Goal: Task Accomplishment & Management: Manage account settings

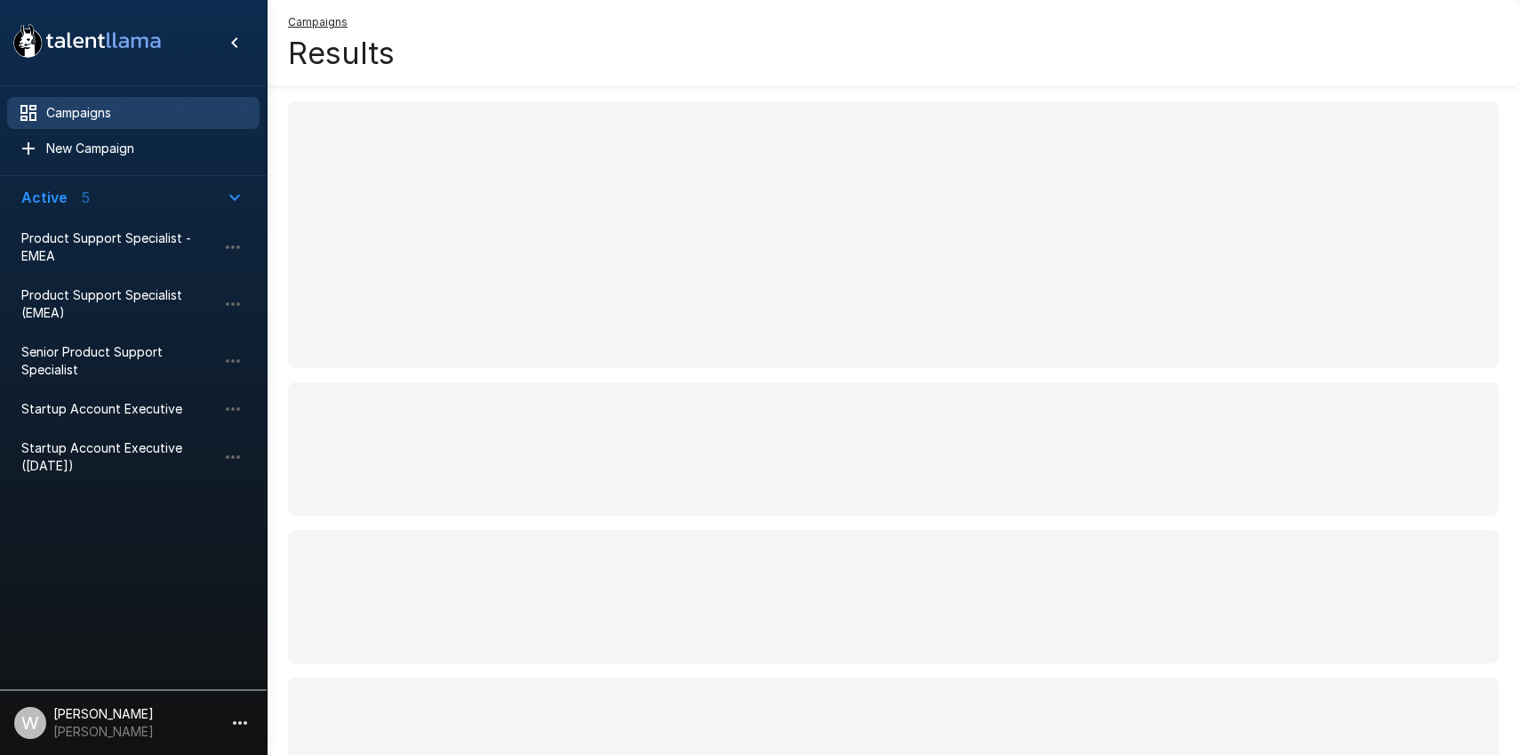
click at [72, 118] on span "Campaigns" at bounding box center [145, 113] width 199 height 18
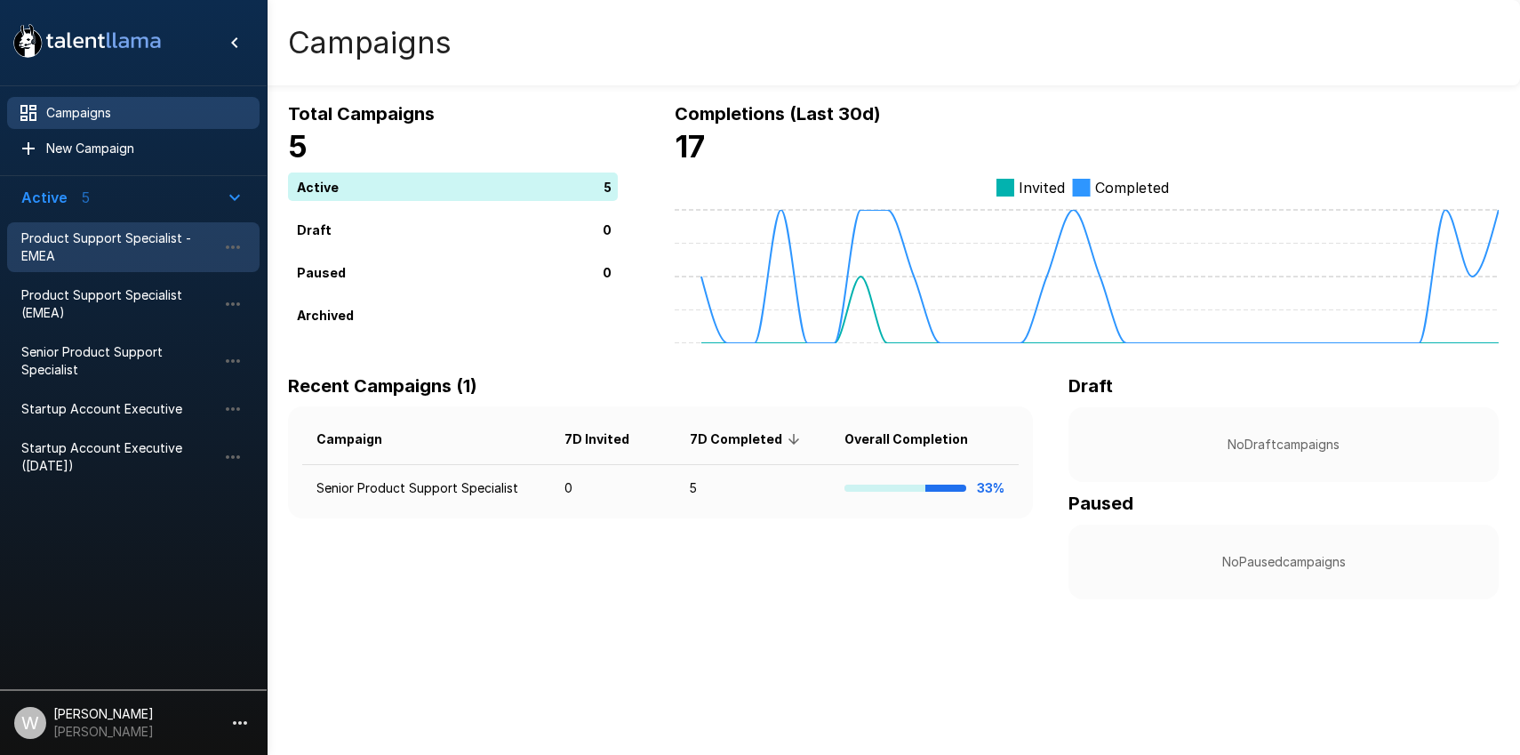
click at [79, 252] on span "Product Support Specialist - EMEA" at bounding box center [119, 247] width 196 height 36
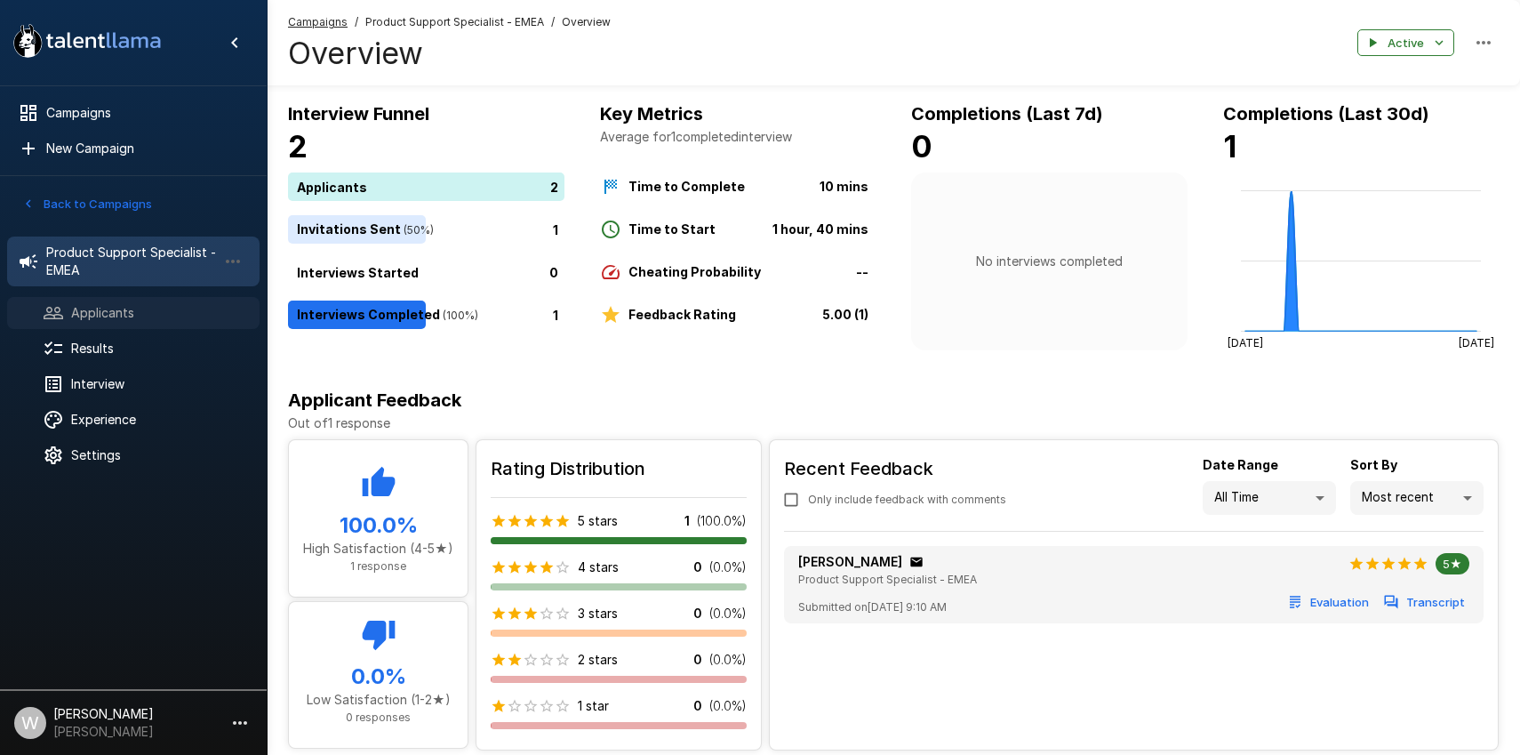
click at [121, 311] on span "Applicants" at bounding box center [158, 313] width 174 height 18
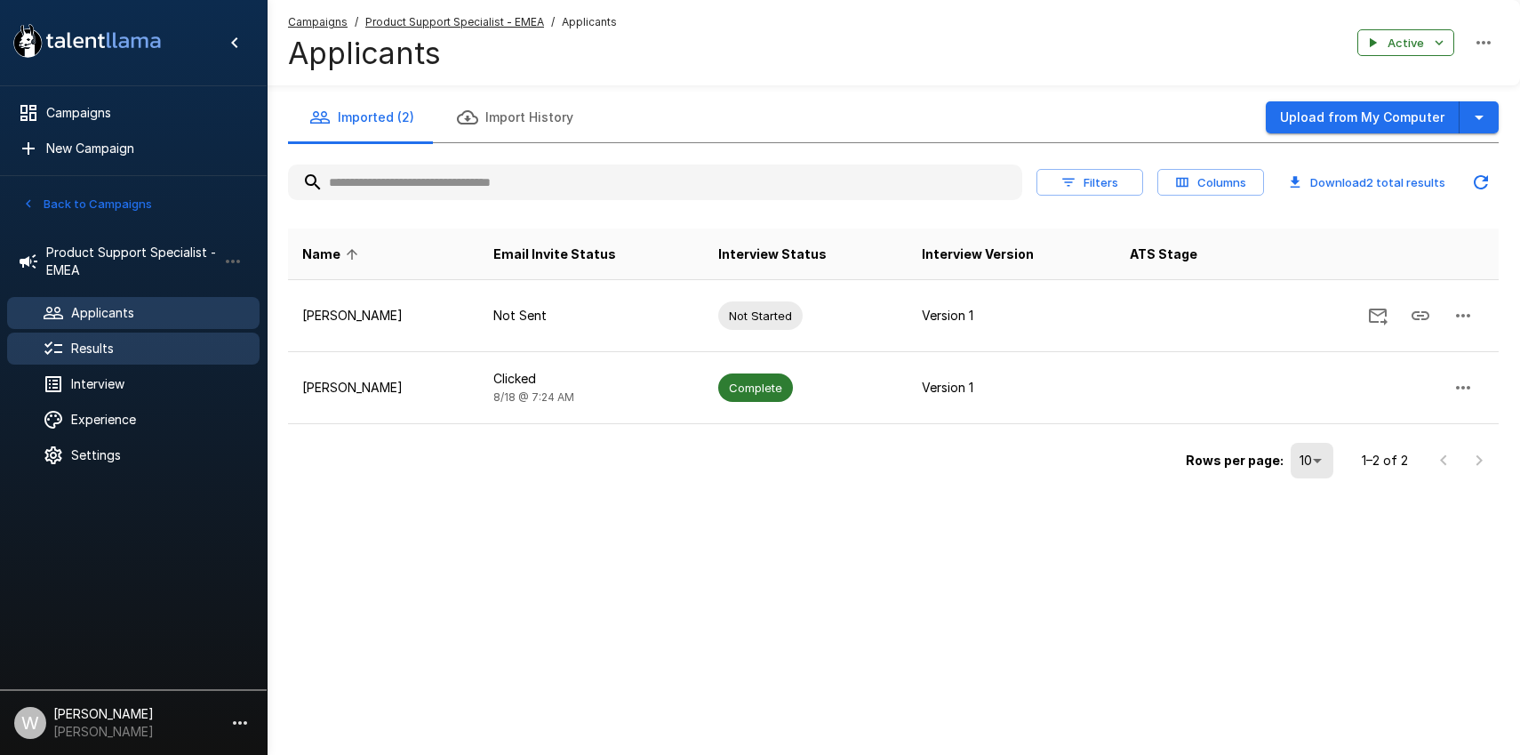
click at [114, 342] on span "Results" at bounding box center [158, 349] width 174 height 18
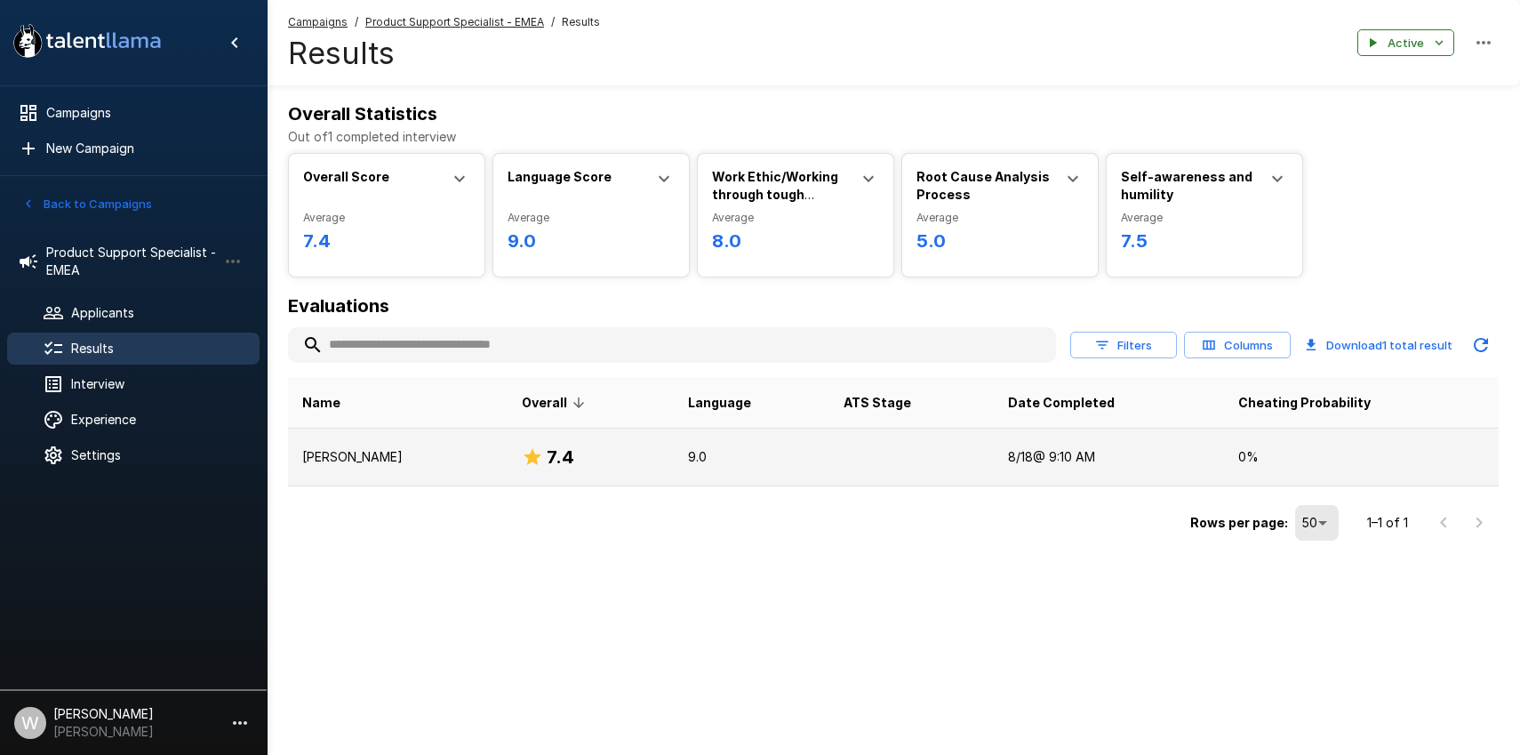
click at [568, 454] on h6 "7.4" at bounding box center [561, 457] width 28 height 28
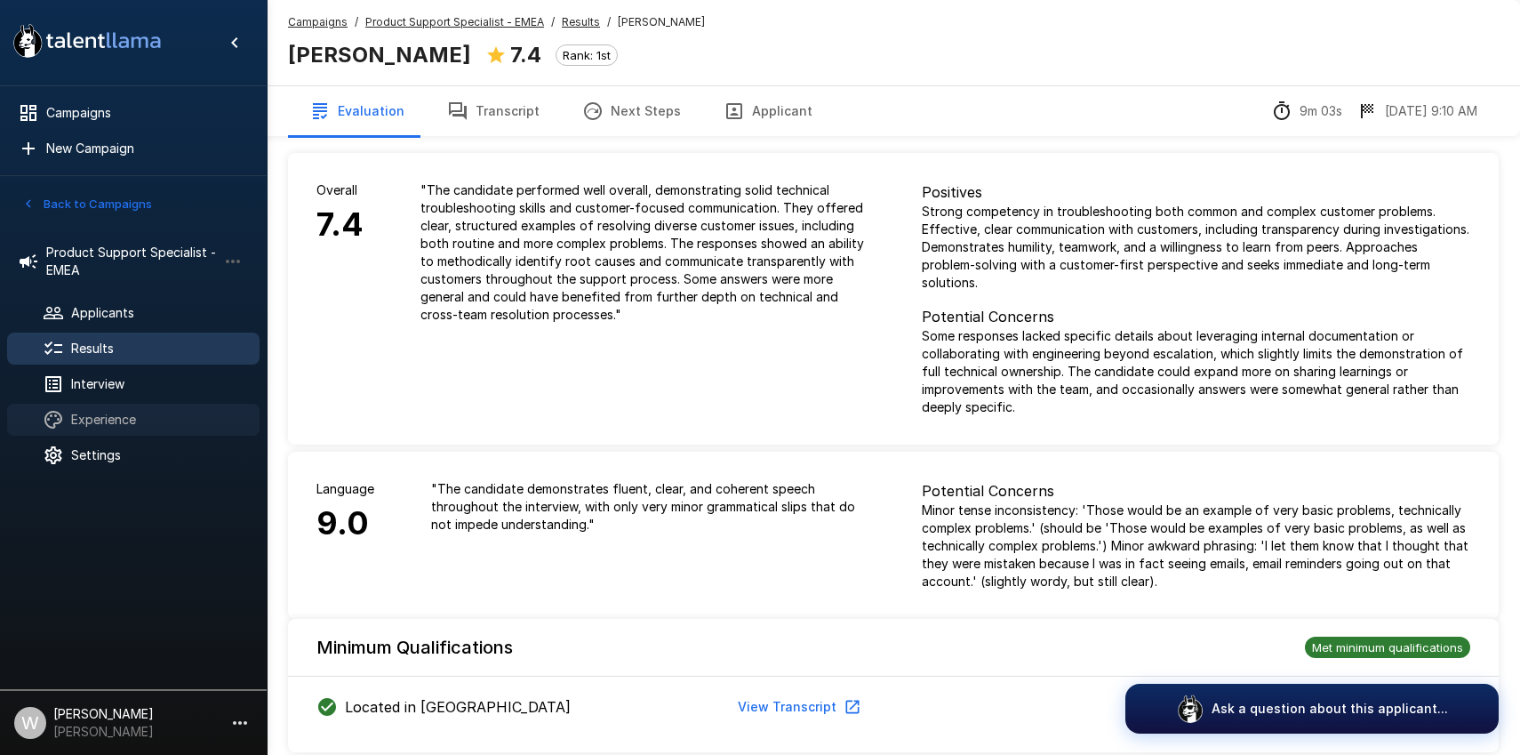
click at [92, 415] on span "Experience" at bounding box center [158, 420] width 174 height 18
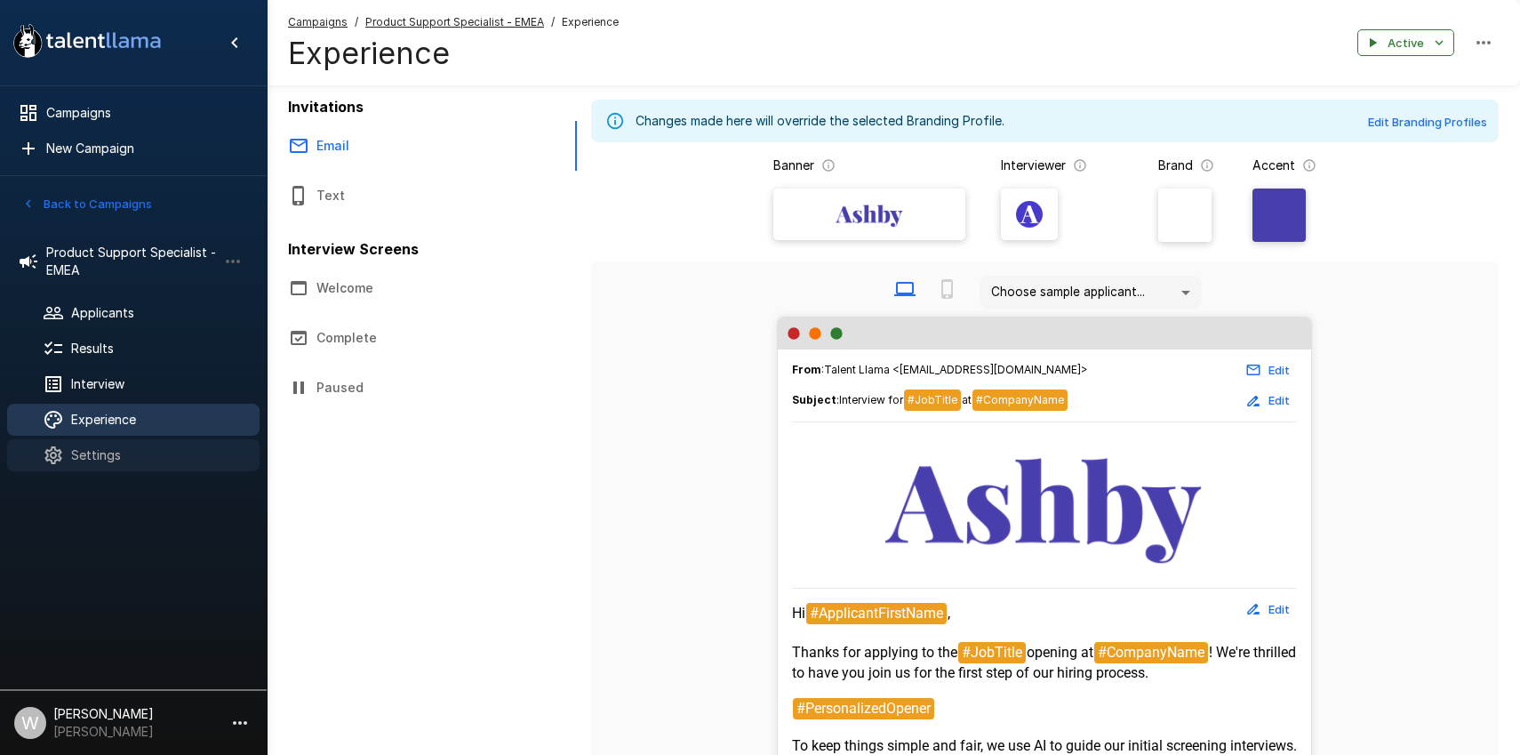
click at [88, 462] on span "Settings" at bounding box center [158, 455] width 174 height 18
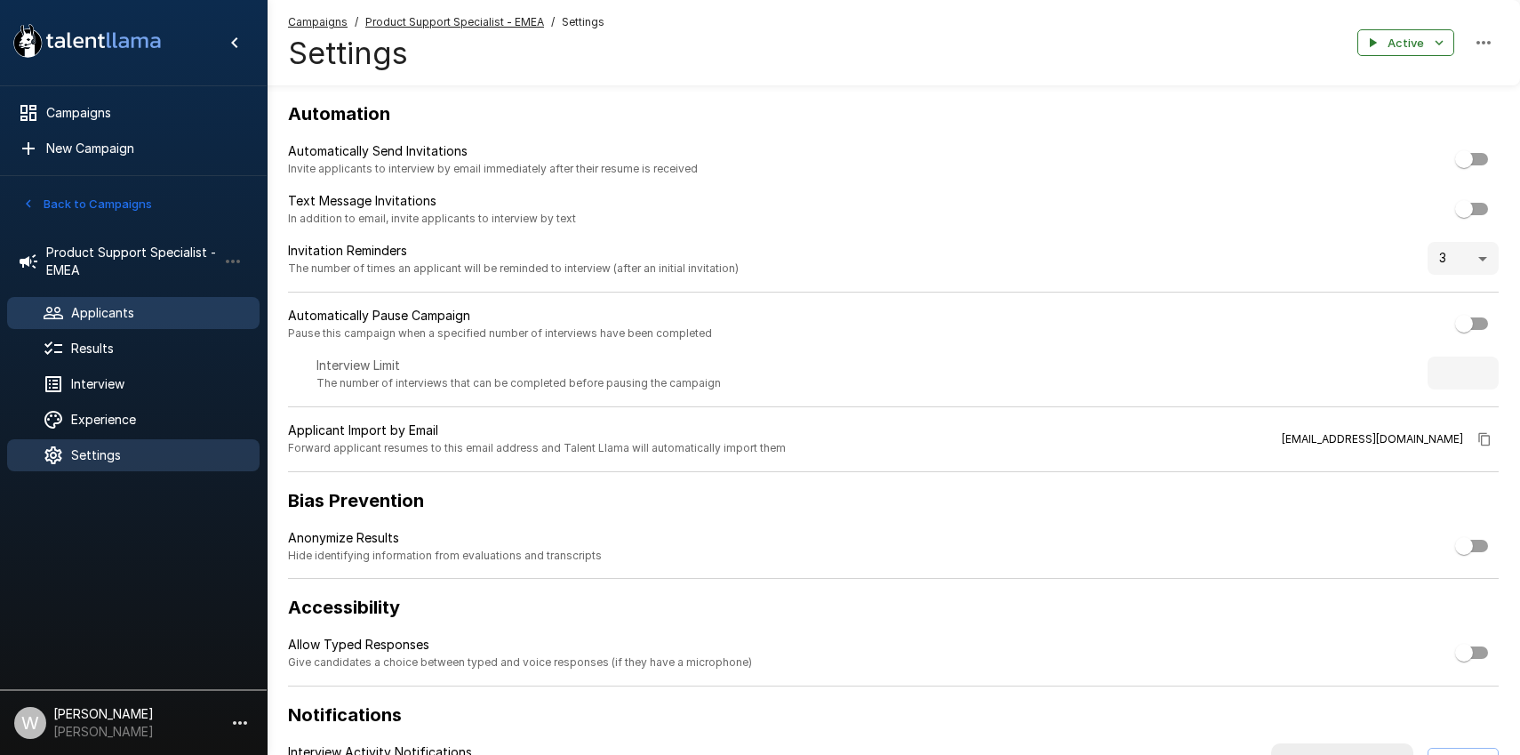
click at [109, 320] on span "Applicants" at bounding box center [158, 313] width 174 height 18
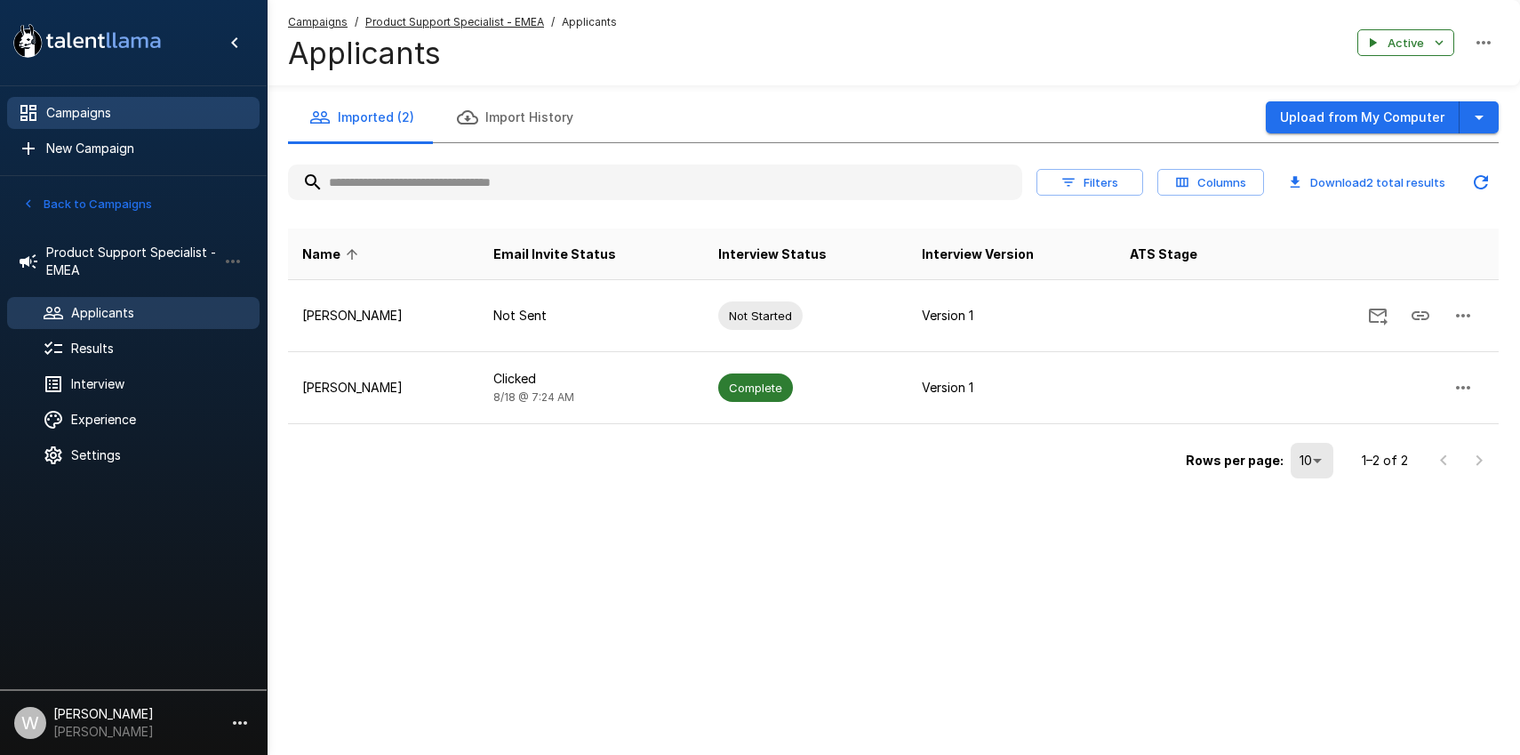
click at [78, 118] on span "Campaigns" at bounding box center [145, 113] width 199 height 18
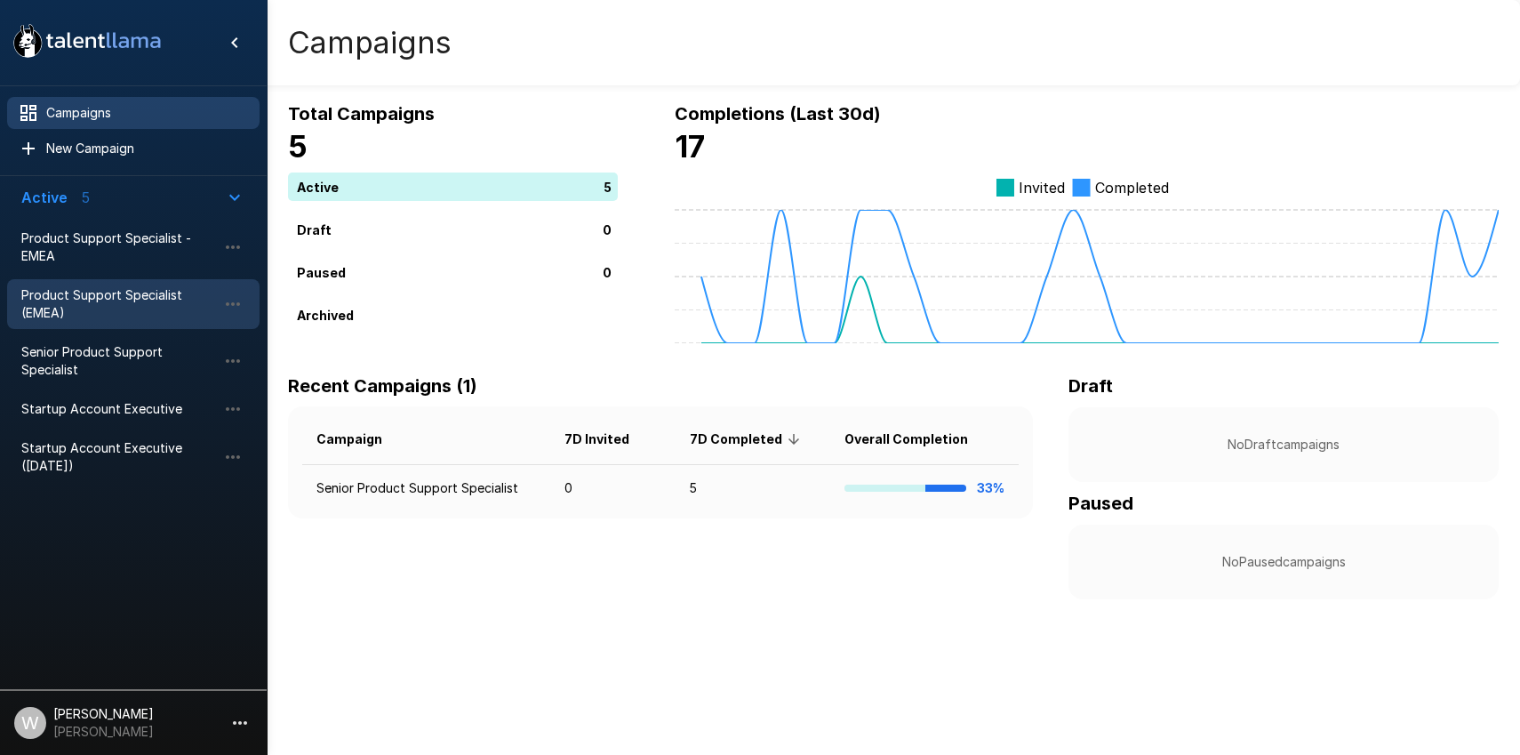
click at [87, 291] on span "Product Support Specialist (EMEA)" at bounding box center [119, 304] width 196 height 36
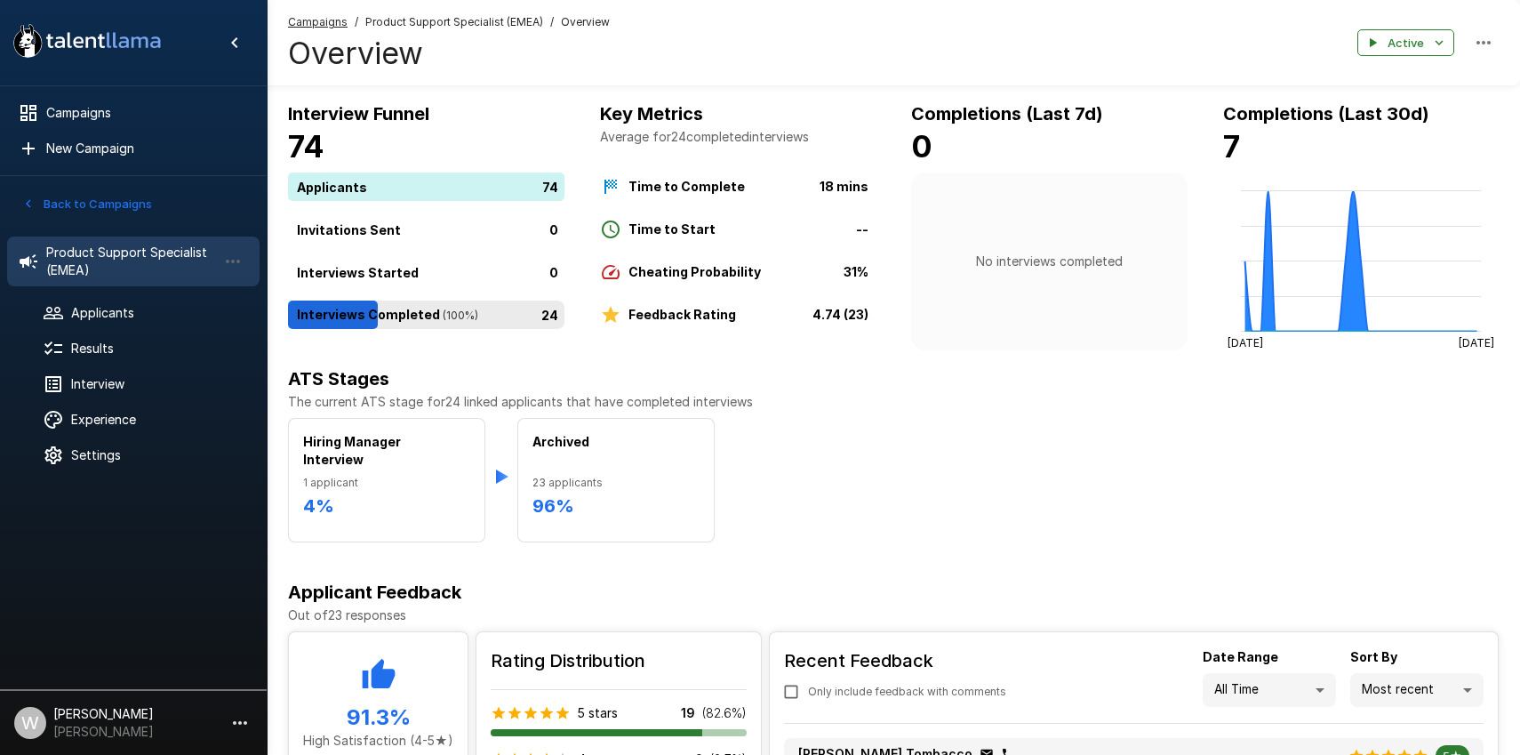
click at [353, 311] on div "24" at bounding box center [430, 315] width 284 height 28
